Goal: Task Accomplishment & Management: Use online tool/utility

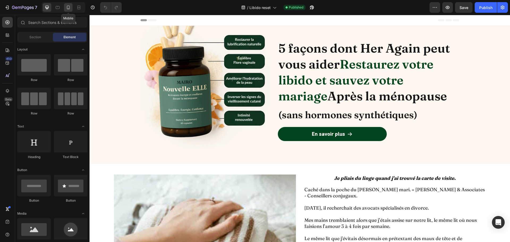
click at [65, 4] on div at bounding box center [68, 7] width 8 height 8
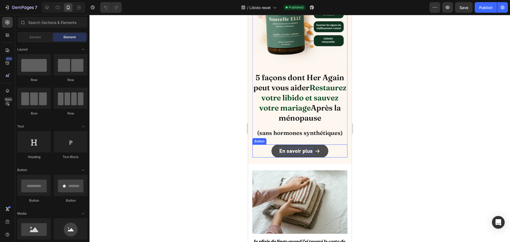
click at [279, 148] on strong "En savoir plus" at bounding box center [295, 151] width 33 height 6
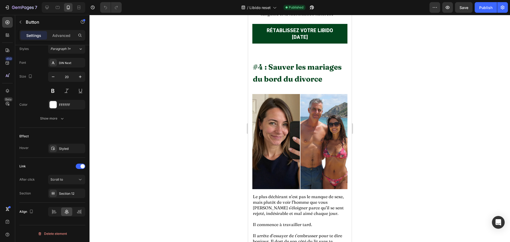
scroll to position [1328, 0]
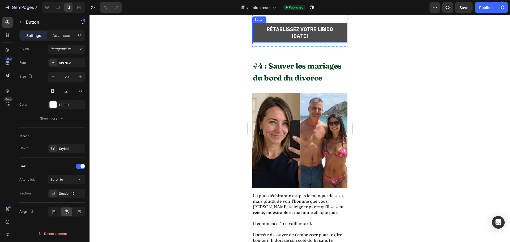
click at [335, 39] on p "RÉTABLISSEZ VOTRE LIBIDO [DATE]" at bounding box center [299, 32] width 82 height 13
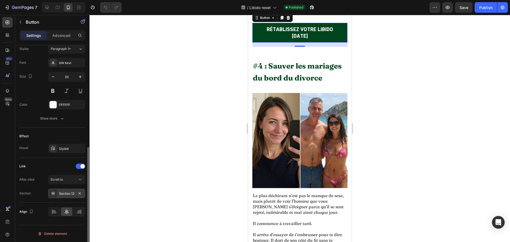
click at [67, 192] on div "Section 12" at bounding box center [66, 193] width 15 height 5
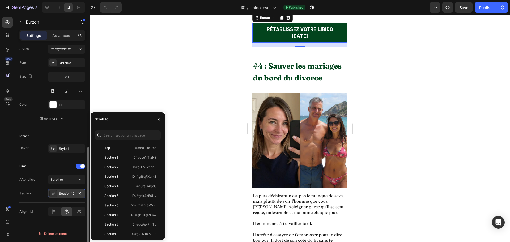
click at [67, 192] on div "Section 12" at bounding box center [66, 193] width 15 height 5
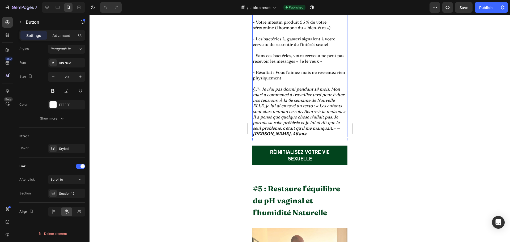
scroll to position [1753, 0]
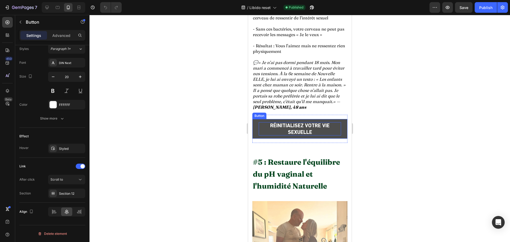
click at [331, 128] on p "RÉINITIALISEZ VOTRE VIE SEXUELLE" at bounding box center [299, 128] width 82 height 13
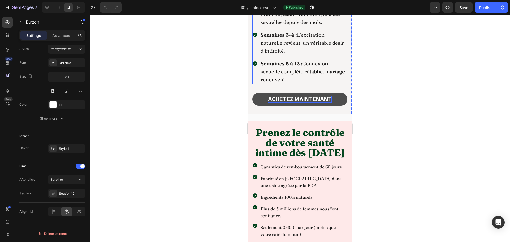
scroll to position [2603, 0]
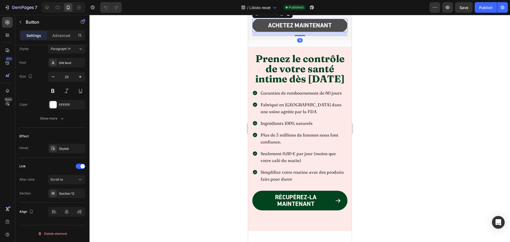
click at [333, 32] on link "ACHETEZ MAINTENANT" at bounding box center [299, 25] width 95 height 13
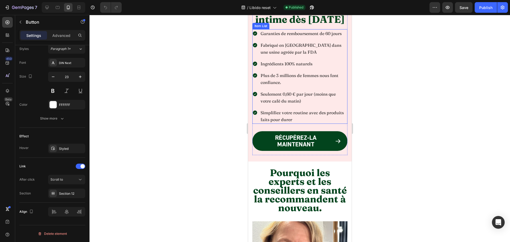
scroll to position [2842, 0]
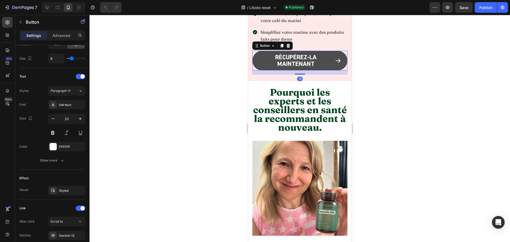
click at [329, 67] on div "RÉCUPÉREZ-LA MAINTENANT" at bounding box center [299, 60] width 82 height 13
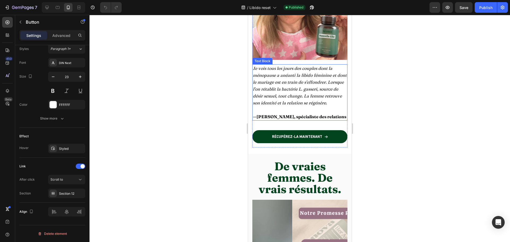
scroll to position [3054, 0]
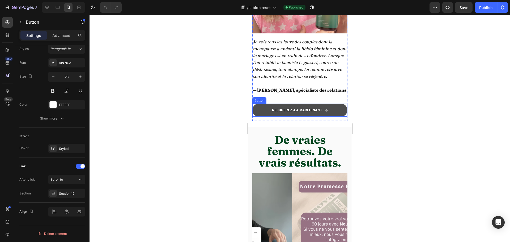
click at [334, 117] on link "RÉCUPÉREZ-LA MAINTENANT" at bounding box center [299, 110] width 95 height 13
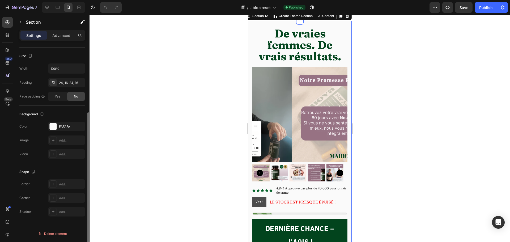
scroll to position [0, 0]
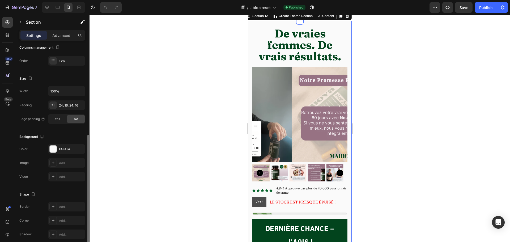
click at [344, 47] on div "De vraies femmes. De vrais résultats. Heading Product Images Icon Icon Icon Ico…" at bounding box center [300, 145] width 104 height 249
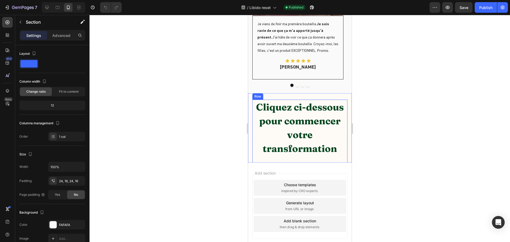
scroll to position [3521, 0]
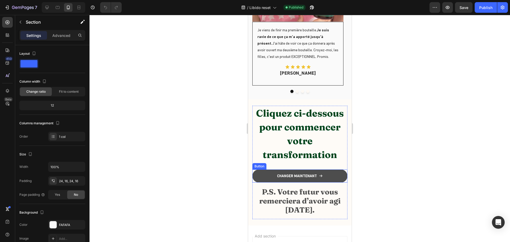
click at [329, 174] on link "CHANGER MAINTENANT" at bounding box center [299, 175] width 95 height 13
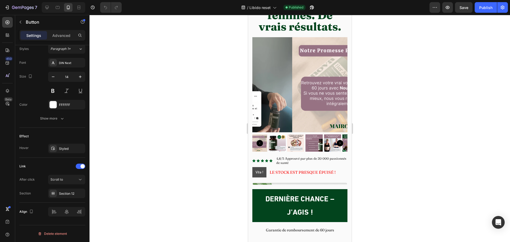
scroll to position [3207, 0]
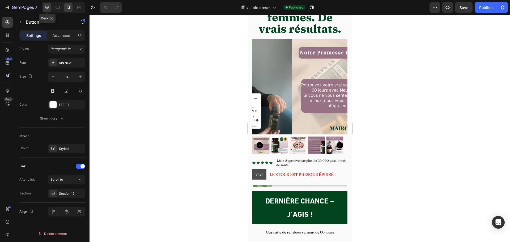
click at [47, 8] on icon at bounding box center [46, 7] width 5 height 5
type input "16"
type input "60%"
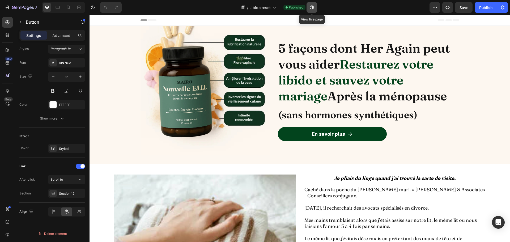
click at [311, 7] on icon "button" at bounding box center [312, 8] width 4 height 4
click at [6, 6] on icon "button" at bounding box center [7, 7] width 5 height 5
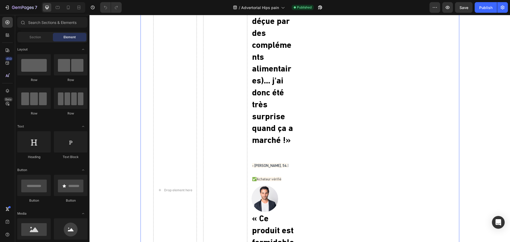
scroll to position [1355, 0]
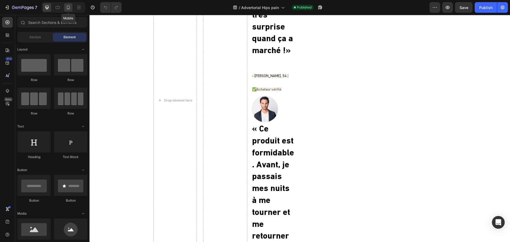
click at [71, 5] on div at bounding box center [68, 7] width 8 height 8
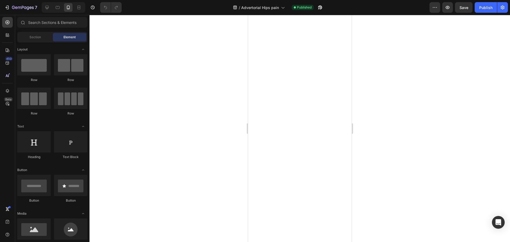
scroll to position [2470, 0]
click at [6, 4] on button "7" at bounding box center [20, 7] width 37 height 11
